Goal: Find specific page/section: Find specific page/section

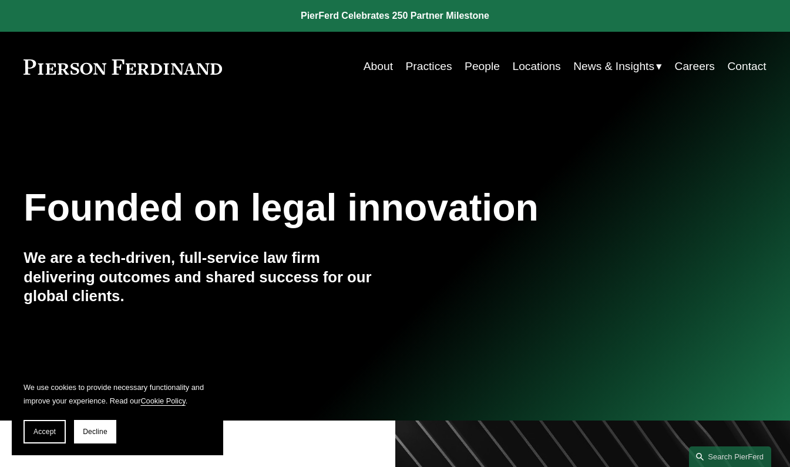
click at [426, 70] on link "Practices" at bounding box center [429, 66] width 46 height 22
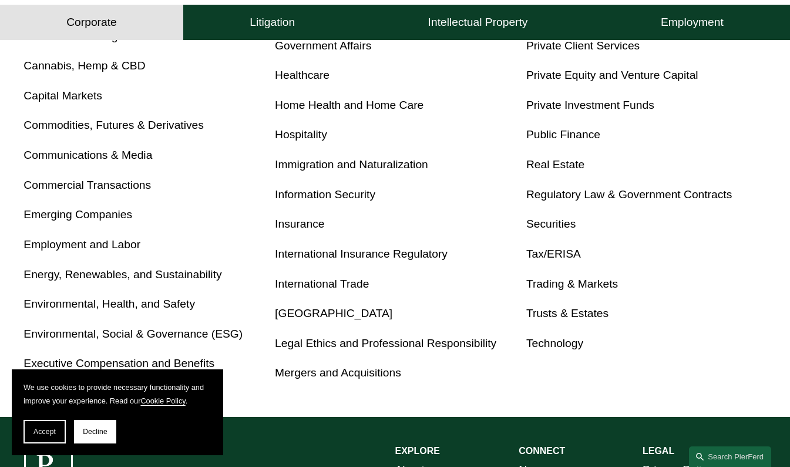
scroll to position [588, 0]
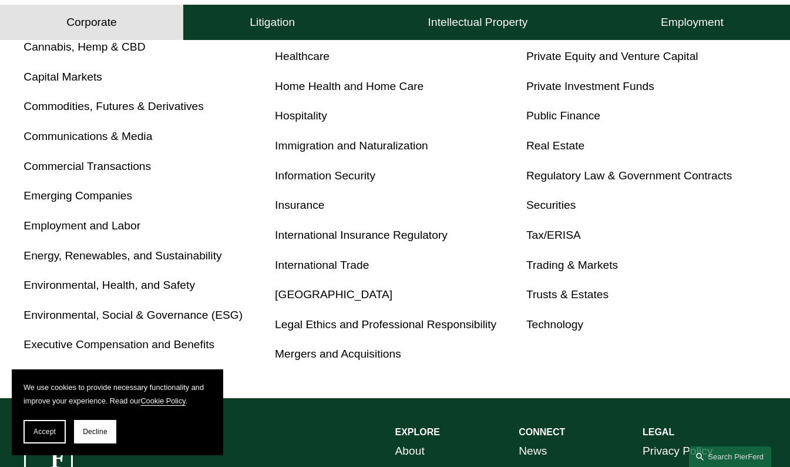
click at [541, 237] on link "Tax/ERISA" at bounding box center [553, 235] width 55 height 12
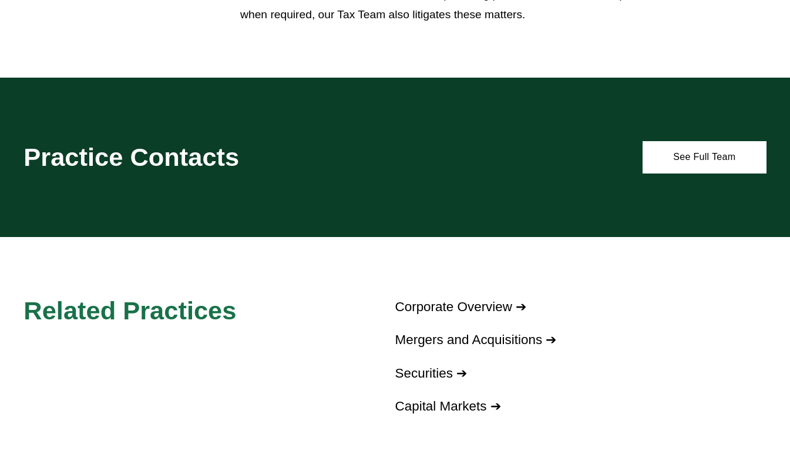
scroll to position [940, 0]
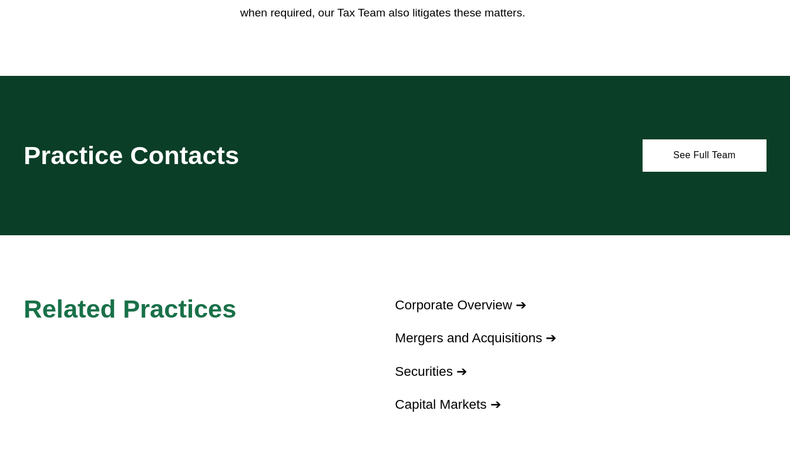
click at [693, 171] on link "See Full Team" at bounding box center [705, 155] width 124 height 32
